Goal: Information Seeking & Learning: Learn about a topic

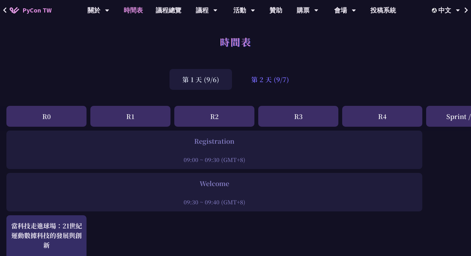
click at [265, 82] on div "第 2 天 (9/7)" at bounding box center [269, 79] width 63 height 21
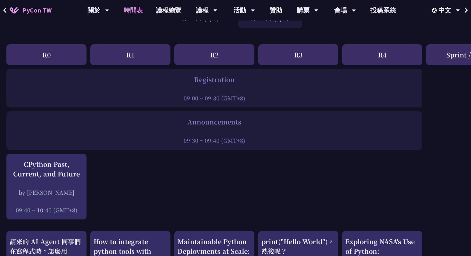
scroll to position [115, 0]
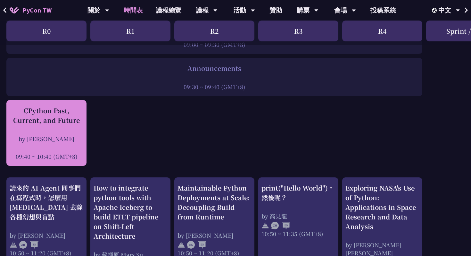
click at [33, 127] on div "CPython Past, Current, and Future by Donghee Na 09:40 ~ 10:40 (GMT+8)" at bounding box center [47, 133] width 74 height 54
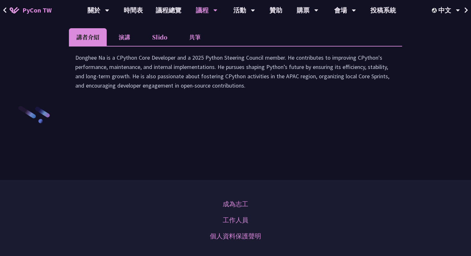
scroll to position [946, 0]
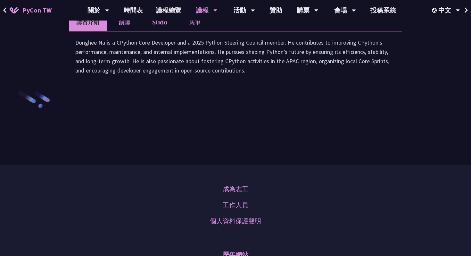
click at [191, 31] on li "共筆" at bounding box center [194, 22] width 35 height 18
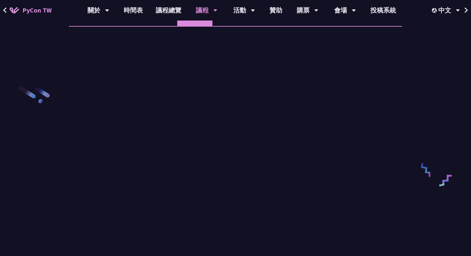
scroll to position [907, 0]
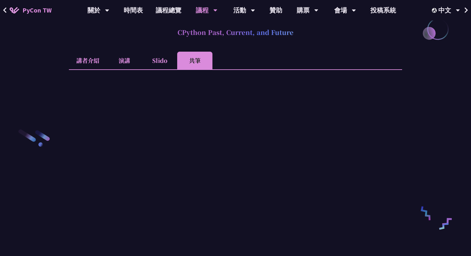
click at [167, 69] on li "Slido" at bounding box center [159, 61] width 35 height 18
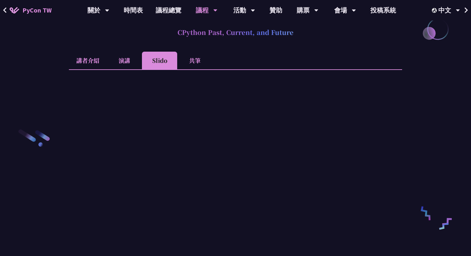
click at [127, 69] on li "演講" at bounding box center [124, 61] width 35 height 18
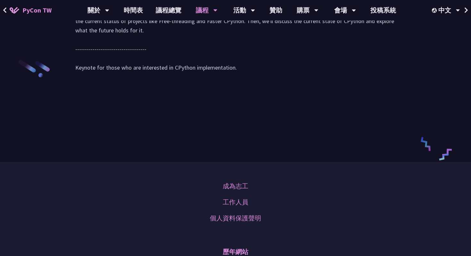
scroll to position [977, 0]
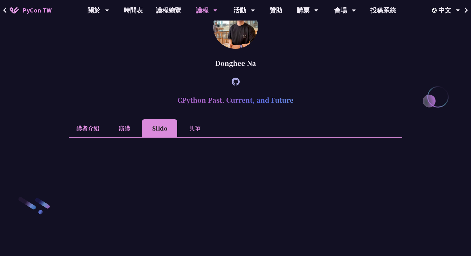
scroll to position [861, 0]
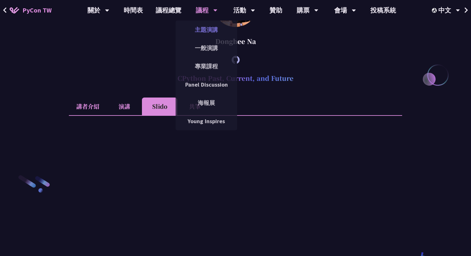
click at [204, 25] on link "主題演講" at bounding box center [205, 29] width 61 height 15
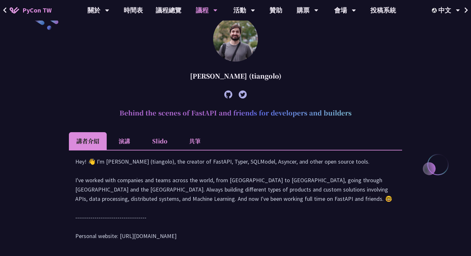
scroll to position [204, 0]
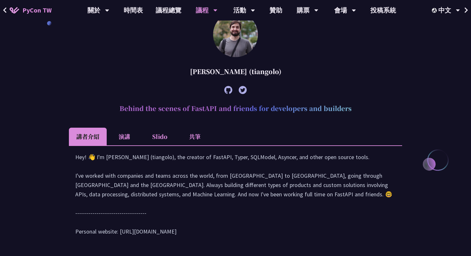
click at [230, 91] on icon at bounding box center [228, 90] width 8 height 8
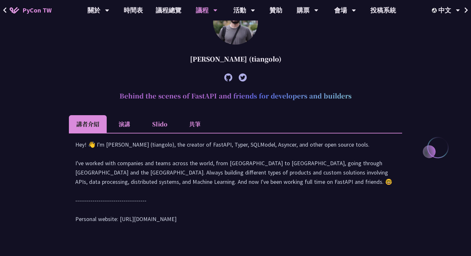
scroll to position [213, 0]
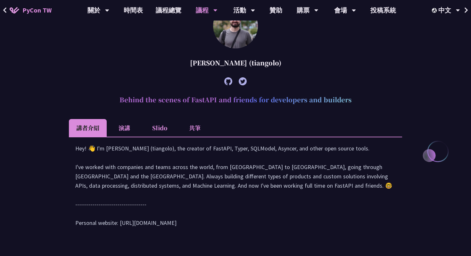
click at [229, 85] on div at bounding box center [235, 81] width 333 height 18
click at [229, 84] on icon at bounding box center [228, 81] width 8 height 8
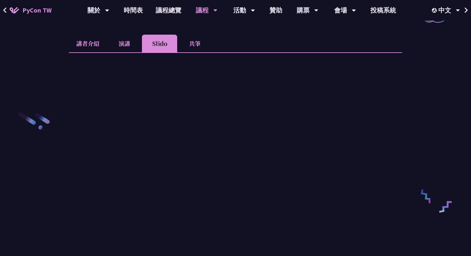
scroll to position [969, 0]
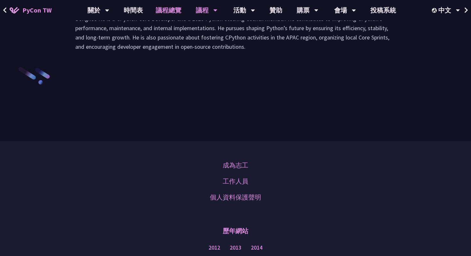
click at [163, 13] on link "議程總覽" at bounding box center [168, 10] width 38 height 20
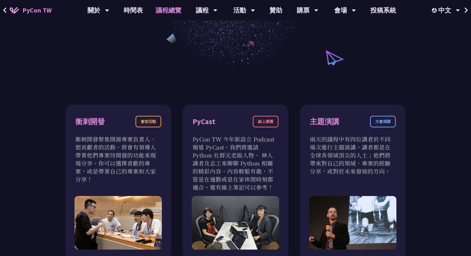
scroll to position [199, 0]
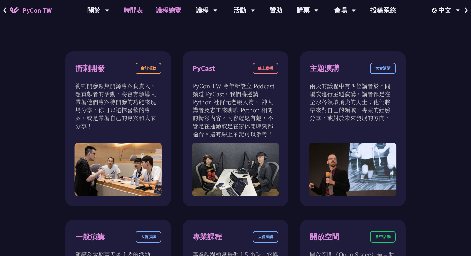
click at [137, 5] on link "時間表" at bounding box center [133, 10] width 32 height 20
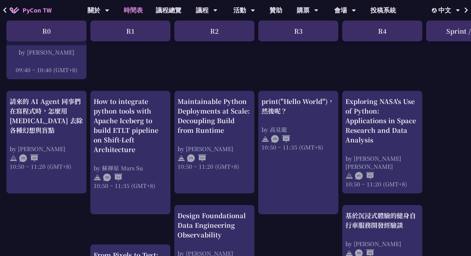
scroll to position [197, 0]
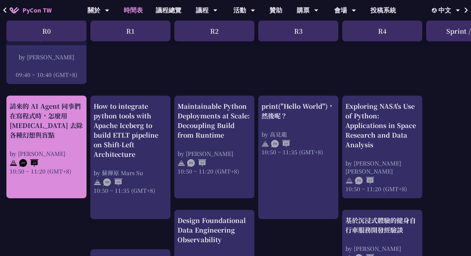
click at [69, 133] on div "請來的 AI Agent 同事們在寫程式時，怎麼用 [MEDICAL_DATA] 去除各種幻想與盲點" at bounding box center [47, 120] width 74 height 38
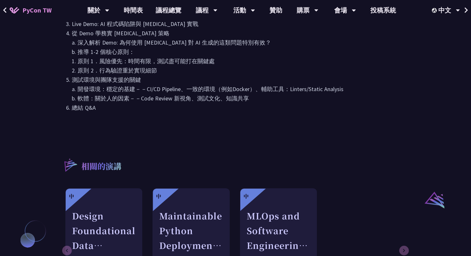
scroll to position [397, 0]
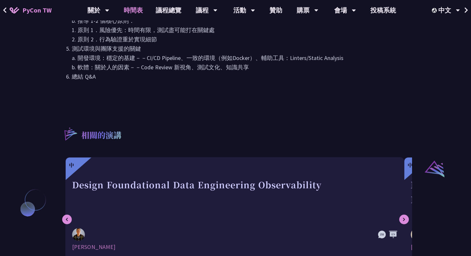
scroll to position [197, 0]
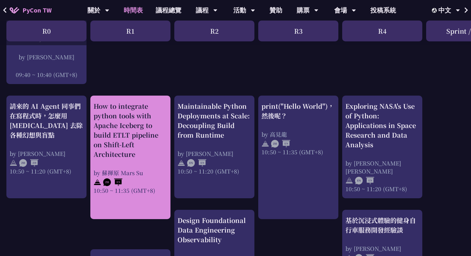
click at [133, 137] on div "How to integrate python tools with Apache Iceberg to build ETLT pipeline on Shi…" at bounding box center [131, 130] width 74 height 58
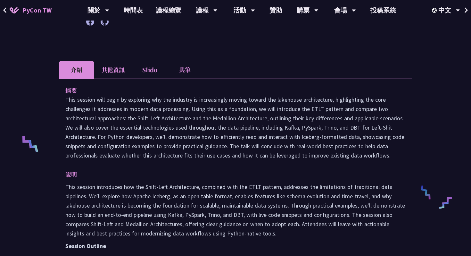
scroll to position [177, 0]
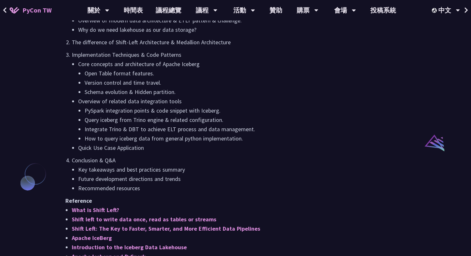
scroll to position [197, 0]
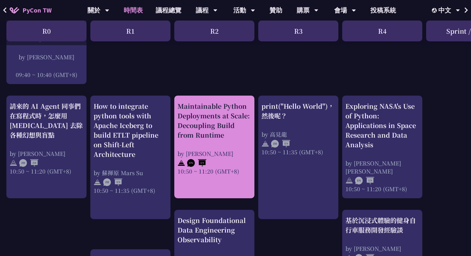
click at [202, 150] on div "by [PERSON_NAME] [PERSON_NAME]" at bounding box center [214, 153] width 74 height 8
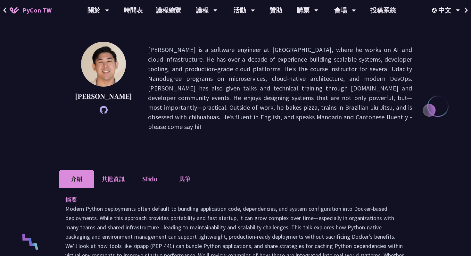
scroll to position [105, 0]
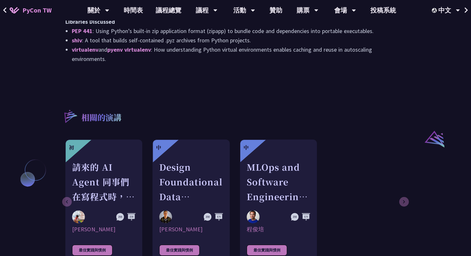
scroll to position [197, 0]
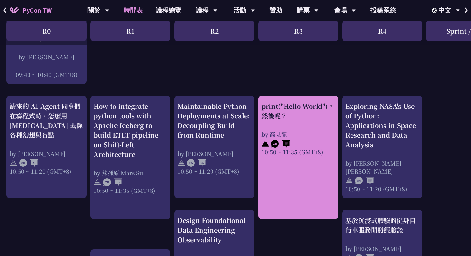
click at [271, 160] on link "print("Hello World")，然後呢？ by 高見龍 10:50 ~ 11:35 (GMT+8)" at bounding box center [298, 157] width 74 height 112
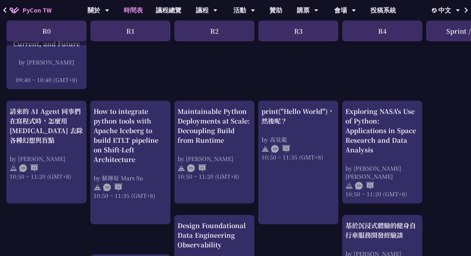
scroll to position [191, 0]
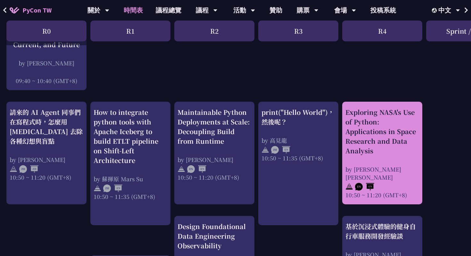
click at [360, 165] on div "by [PERSON_NAME] [PERSON_NAME]" at bounding box center [382, 173] width 74 height 16
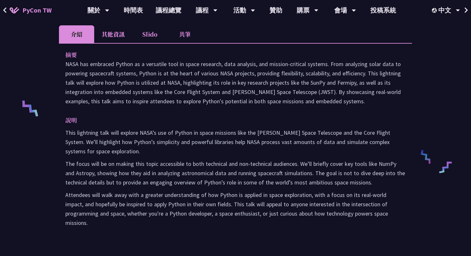
scroll to position [213, 0]
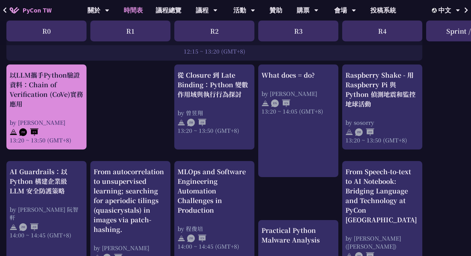
scroll to position [542, 0]
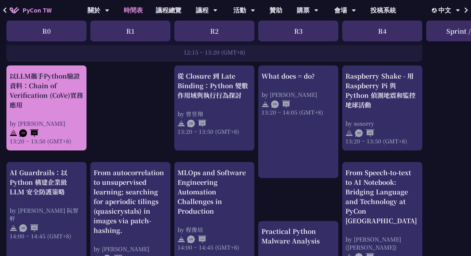
click at [61, 109] on div "以LLM攜手Python驗證資料：Chain of Verification (CoVe)實務應用" at bounding box center [47, 90] width 74 height 38
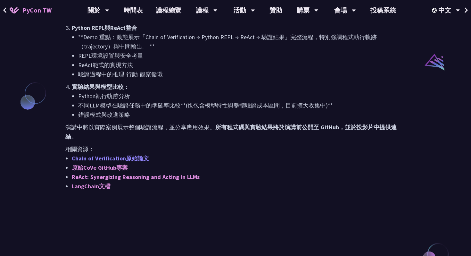
scroll to position [502, 0]
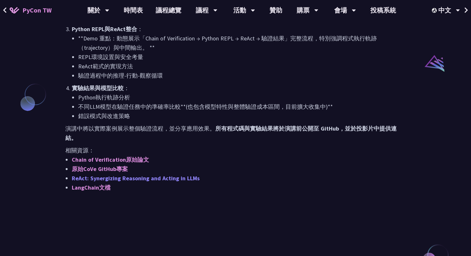
click at [97, 179] on link "ReAct: Synergizing Reasoning and Acting in LLMs" at bounding box center [136, 177] width 128 height 7
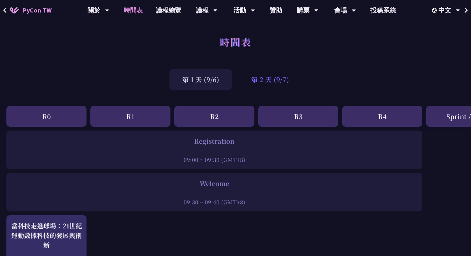
click at [255, 87] on div "第 2 天 (9/7)" at bounding box center [269, 79] width 63 height 21
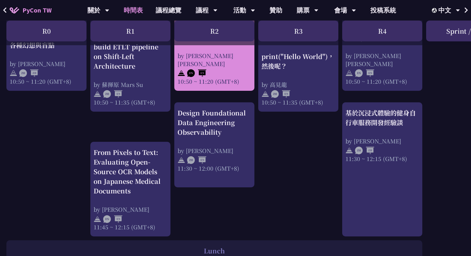
scroll to position [313, 0]
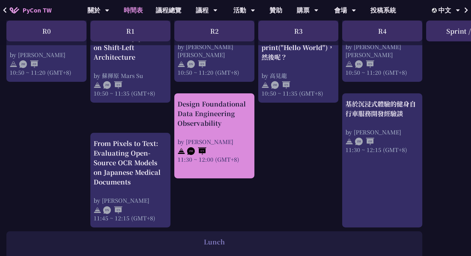
click at [197, 124] on div "Design Foundational Data Engineering Observability" at bounding box center [214, 113] width 74 height 29
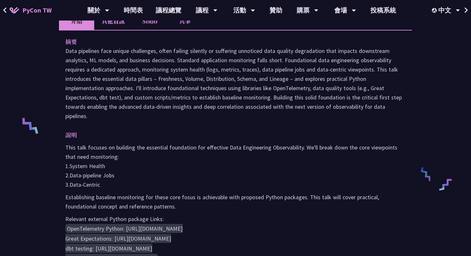
scroll to position [197, 0]
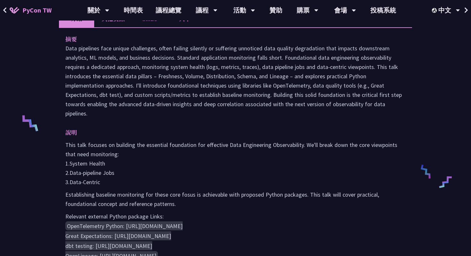
click at [200, 159] on p "This talk focuses on building the essential foundation for effective Data Engin…" at bounding box center [235, 163] width 340 height 46
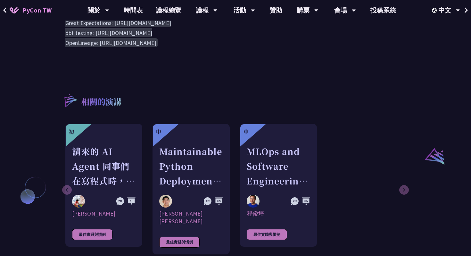
scroll to position [411, 0]
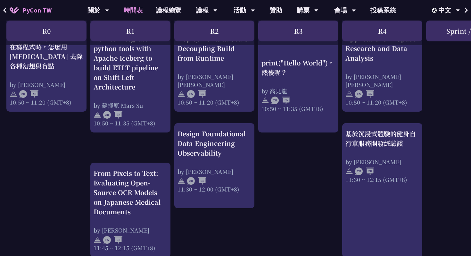
scroll to position [311, 0]
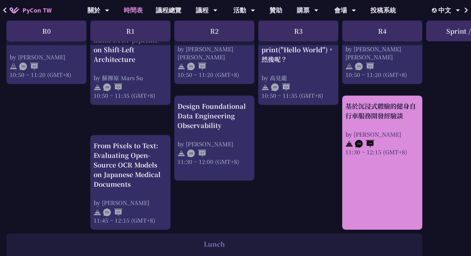
click at [396, 135] on div "by [PERSON_NAME]" at bounding box center [382, 134] width 74 height 8
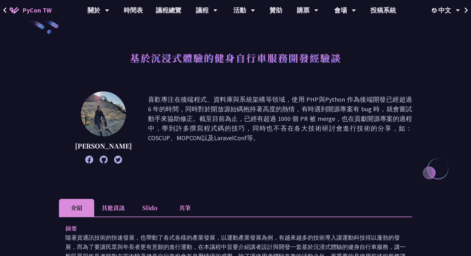
scroll to position [17, 0]
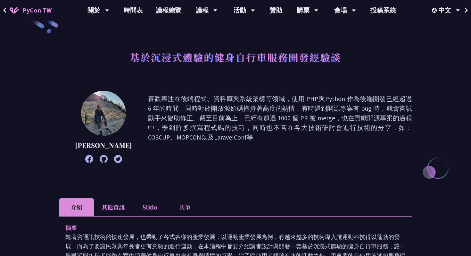
click at [95, 118] on img at bounding box center [103, 113] width 45 height 45
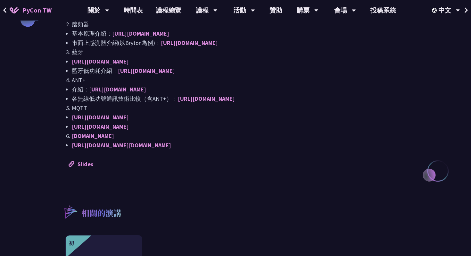
scroll to position [591, 0]
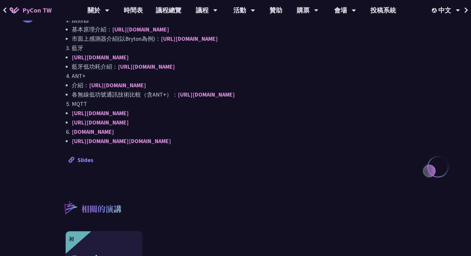
click at [85, 160] on link "Slides" at bounding box center [81, 159] width 25 height 7
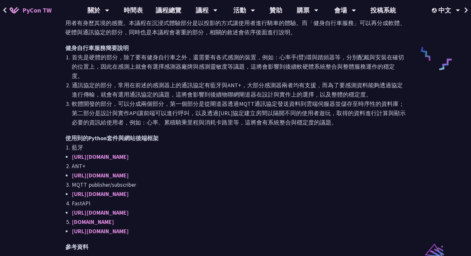
scroll to position [205, 0]
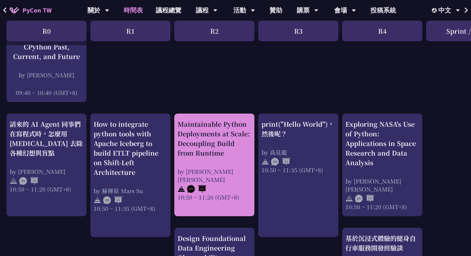
scroll to position [176, 0]
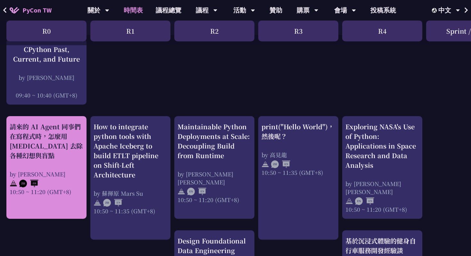
click at [65, 169] on div "請來的 AI Agent 同事們在寫程式時，怎麼用 [MEDICAL_DATA] 去除各種幻想與盲點 by [PERSON_NAME] 10:50 ~ 11:…" at bounding box center [47, 159] width 74 height 74
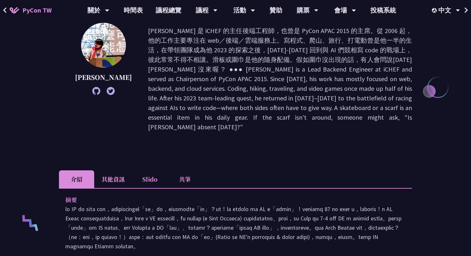
scroll to position [169, 0]
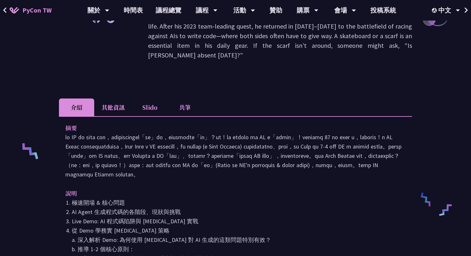
scroll to position [176, 0]
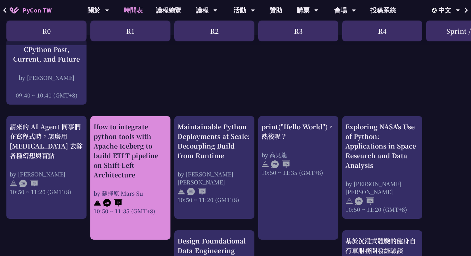
click at [115, 166] on div "How to integrate python tools with Apache Iceberg to build ETLT pipeline on Shi…" at bounding box center [131, 151] width 74 height 58
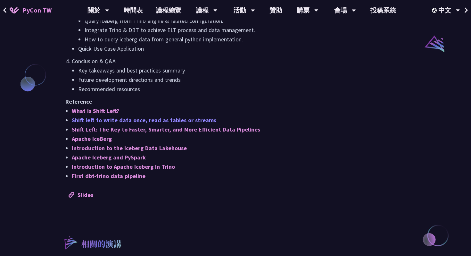
scroll to position [540, 0]
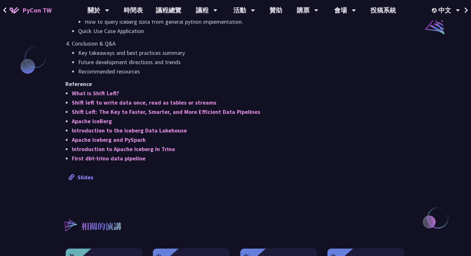
click at [83, 178] on link "Slides" at bounding box center [81, 176] width 25 height 7
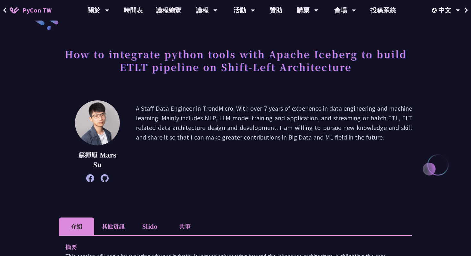
scroll to position [176, 0]
